Goal: Task Accomplishment & Management: Complete application form

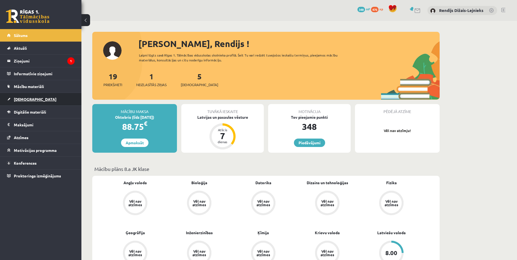
click at [31, 103] on link "[DEMOGRAPHIC_DATA]" at bounding box center [41, 99] width 68 height 12
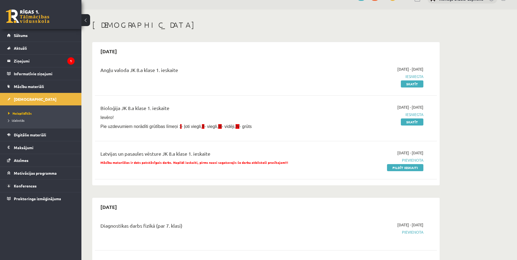
scroll to position [27, 0]
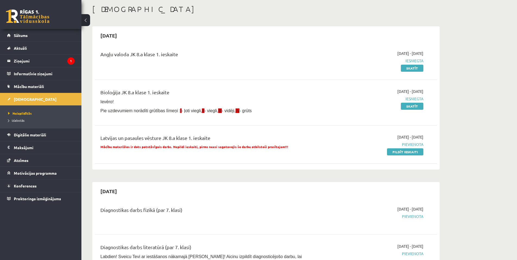
click at [207, 147] on span "Mācību materiālos ir dots patstāvīgais darbs. Nepildi ieskaiti, pirms neesi sag…" at bounding box center [194, 146] width 188 height 4
click at [159, 150] on div "Latvijas un pasaules vēsture JK 8.a klase 1. ieskaite Mācību materiālos ir dots…" at bounding box center [206, 144] width 221 height 20
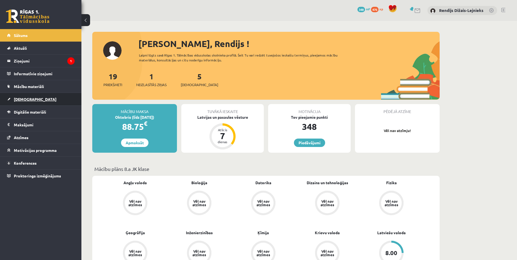
click at [19, 97] on link "[DEMOGRAPHIC_DATA]" at bounding box center [41, 99] width 68 height 12
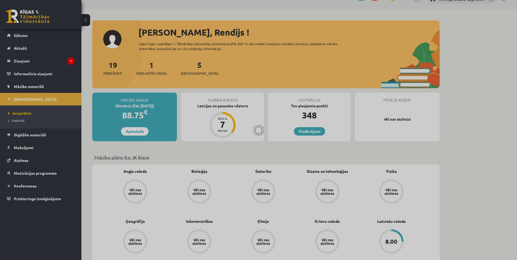
scroll to position [27, 0]
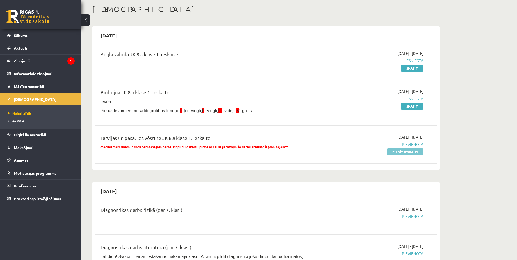
click at [401, 149] on link "Pildīt ieskaiti" at bounding box center [405, 151] width 36 height 7
click at [24, 34] on span "Sākums" at bounding box center [21, 35] width 14 height 5
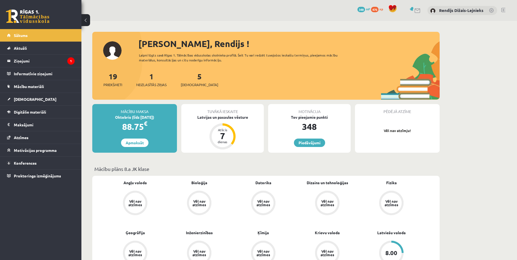
click at [189, 81] on div "5 [DEMOGRAPHIC_DATA]" at bounding box center [199, 79] width 37 height 17
click at [189, 84] on span "[DEMOGRAPHIC_DATA]" at bounding box center [199, 84] width 37 height 5
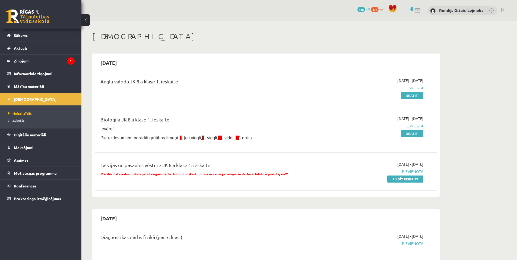
click at [167, 165] on div "Latvijas un pasaules vēsture JK 8.a klase 1. ieskaite" at bounding box center [206, 166] width 213 height 10
click at [406, 172] on span "Pievienota" at bounding box center [372, 172] width 102 height 6
drag, startPoint x: 433, startPoint y: 151, endPoint x: 437, endPoint y: 152, distance: 4.2
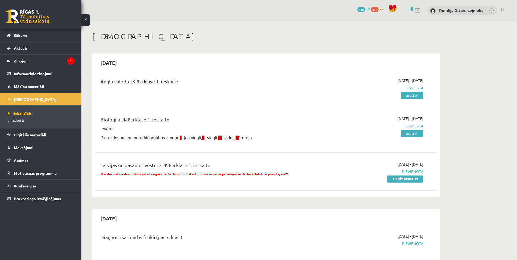
click at [433, 151] on div "Angļu valoda JK 8.a klase 1. ieskaite 2025-09-01 - 2025-09-15 Iesniegta Skatīt …" at bounding box center [266, 133] width 342 height 122
click at [24, 37] on span "Sākums" at bounding box center [21, 35] width 14 height 5
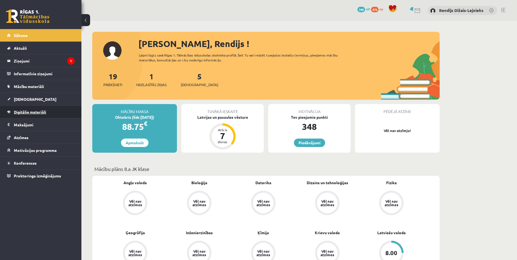
click at [40, 111] on span "Digitālie materiāli" at bounding box center [30, 111] width 32 height 5
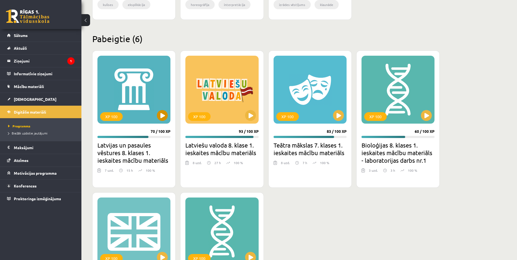
scroll to position [299, 0]
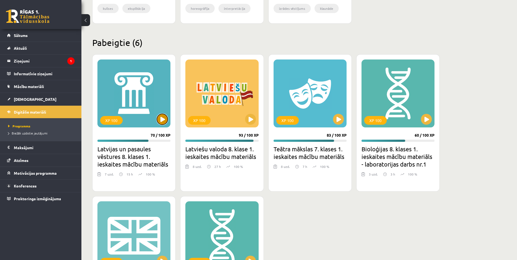
click at [163, 123] on button at bounding box center [162, 119] width 11 height 11
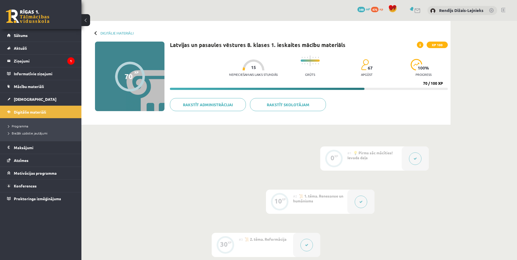
click at [420, 43] on icon at bounding box center [420, 44] width 1 height 3
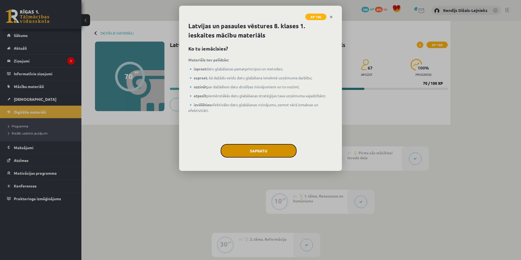
click at [238, 151] on button "Sapratu" at bounding box center [259, 151] width 76 height 14
